Goal: Transaction & Acquisition: Purchase product/service

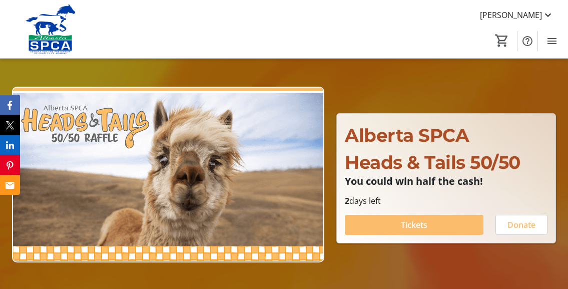
scroll to position [54, 0]
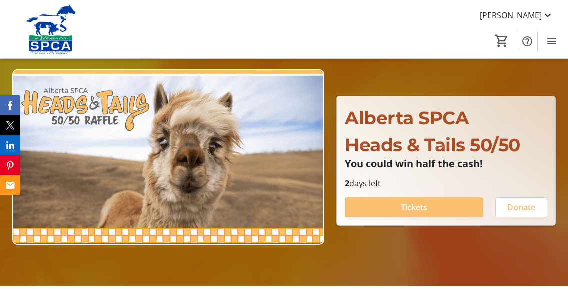
click at [425, 209] on span "Tickets" at bounding box center [414, 207] width 27 height 12
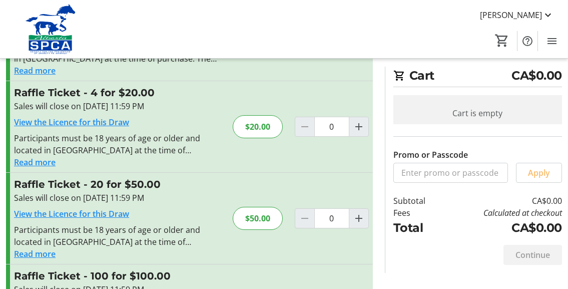
scroll to position [100, 0]
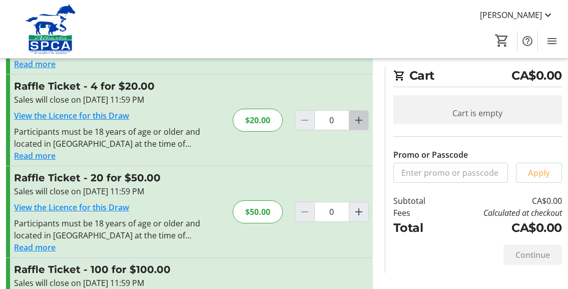
click at [357, 119] on mat-icon "Increment by one" at bounding box center [359, 120] width 12 height 12
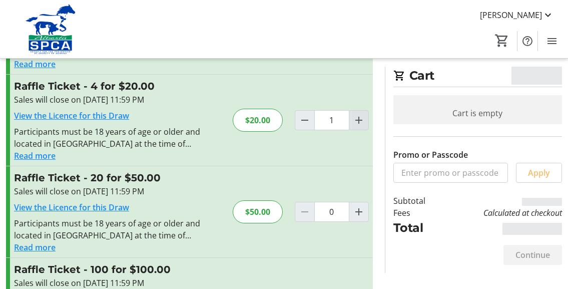
click at [357, 119] on mat-icon "Increment by one" at bounding box center [359, 120] width 12 height 12
type input "2"
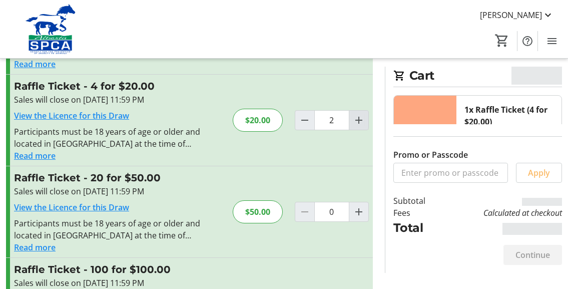
type input "2"
click at [357, 119] on mat-icon "Increment by one" at bounding box center [359, 120] width 12 height 12
type input "4"
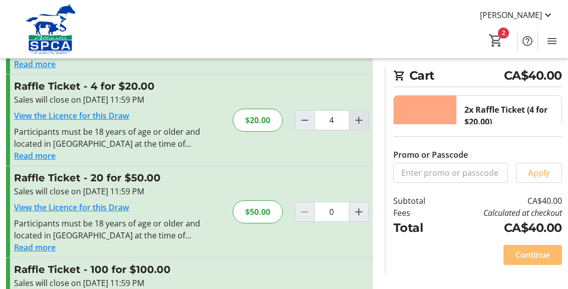
type input "4"
click at [302, 118] on mat-icon "Decrement by one" at bounding box center [305, 120] width 12 height 12
click at [303, 118] on mat-icon "Decrement by one" at bounding box center [305, 120] width 12 height 12
type input "1"
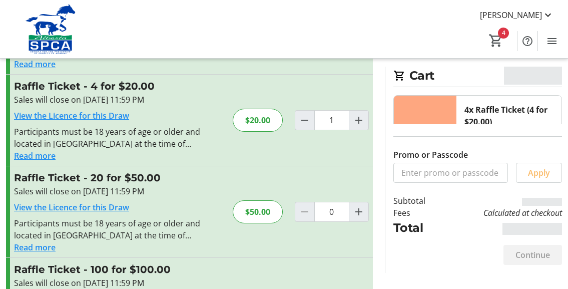
type input "1"
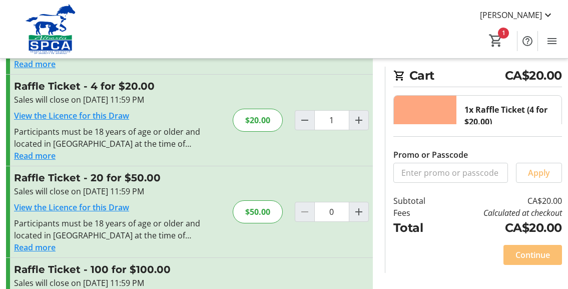
click at [543, 256] on span "Continue" at bounding box center [533, 255] width 35 height 12
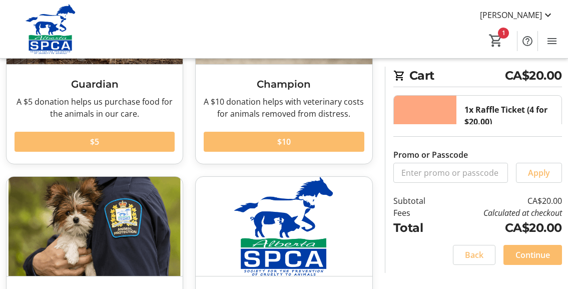
scroll to position [150, 0]
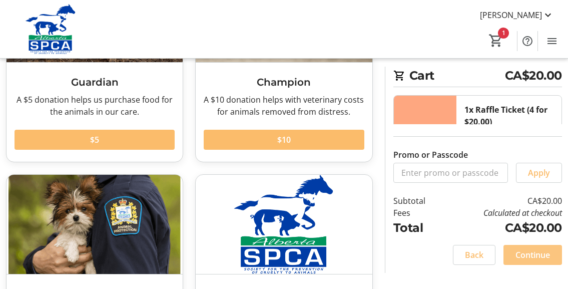
click at [536, 256] on span "Continue" at bounding box center [533, 255] width 35 height 12
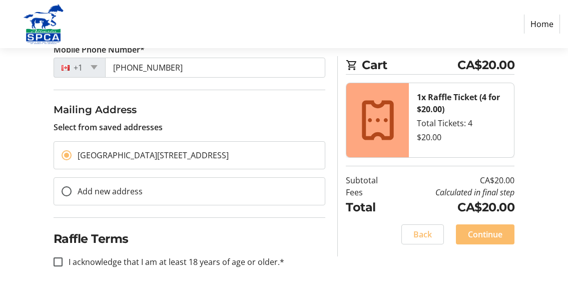
scroll to position [224, 0]
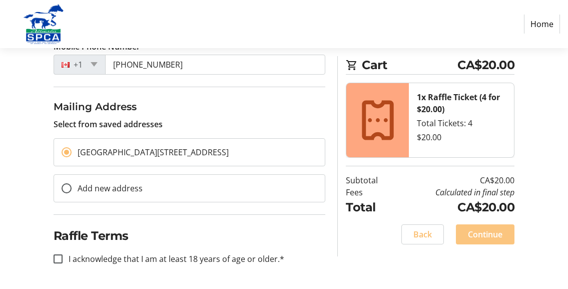
click at [483, 234] on span "Continue" at bounding box center [485, 234] width 35 height 12
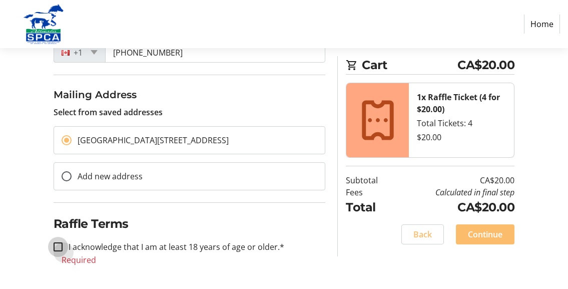
click at [58, 245] on input "I acknowledge that I am at least 18 years of age or older.*" at bounding box center [58, 246] width 9 height 9
checkbox input "true"
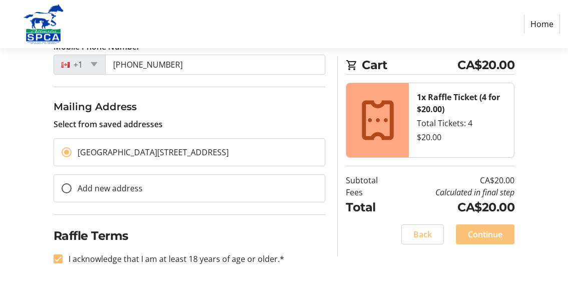
drag, startPoint x: 493, startPoint y: 236, endPoint x: 489, endPoint y: 231, distance: 6.1
click at [493, 235] on span "Continue" at bounding box center [485, 234] width 35 height 12
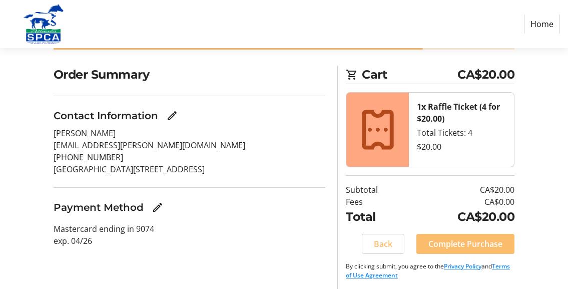
scroll to position [68, 0]
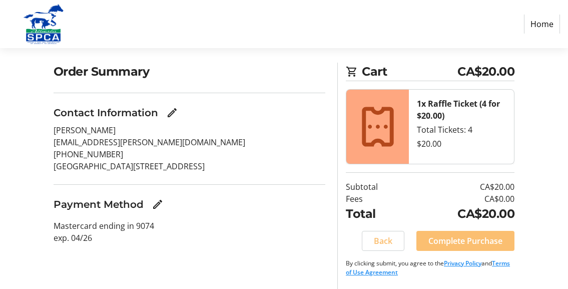
click at [475, 238] on span "Complete Purchase" at bounding box center [466, 241] width 74 height 12
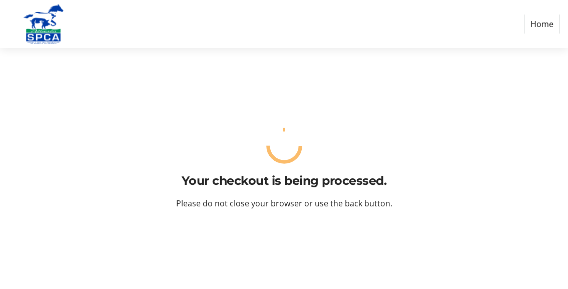
scroll to position [0, 0]
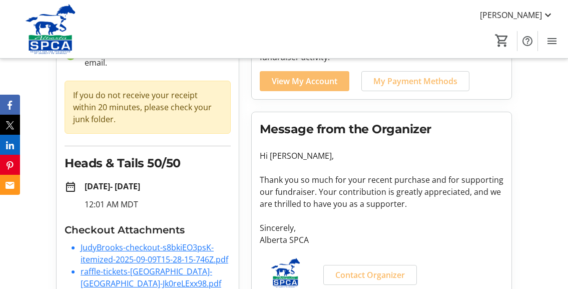
scroll to position [108, 0]
